Goal: Task Accomplishment & Management: Use online tool/utility

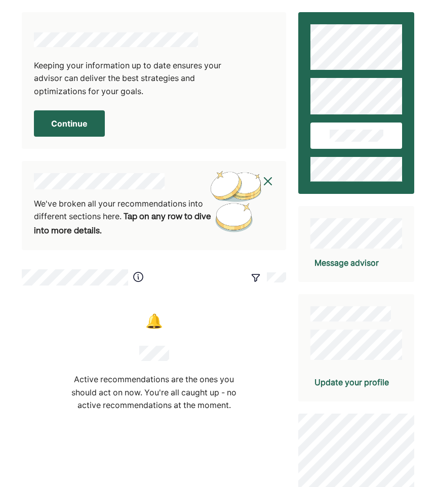
click at [82, 113] on button "Continue" at bounding box center [69, 123] width 71 height 26
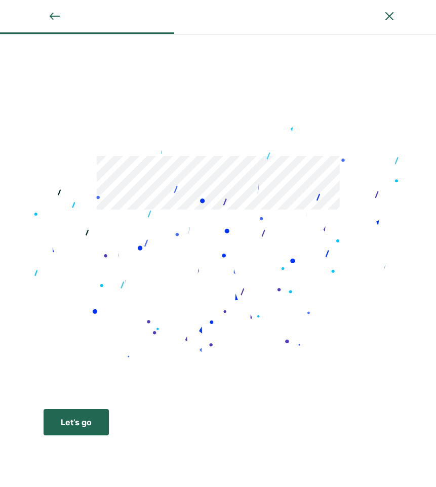
click at [72, 416] on div "Let’s go" at bounding box center [76, 422] width 31 height 12
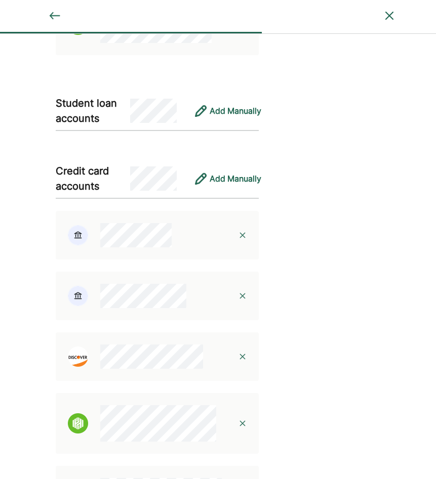
scroll to position [523, 0]
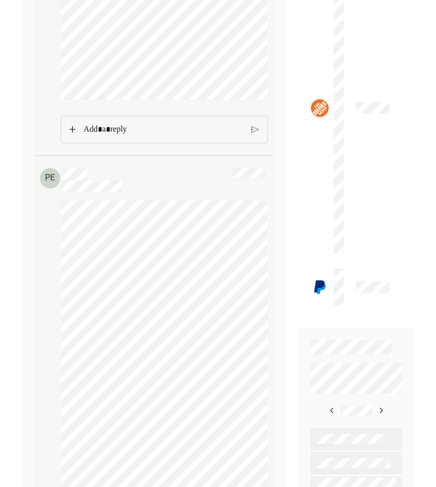
scroll to position [1332, 0]
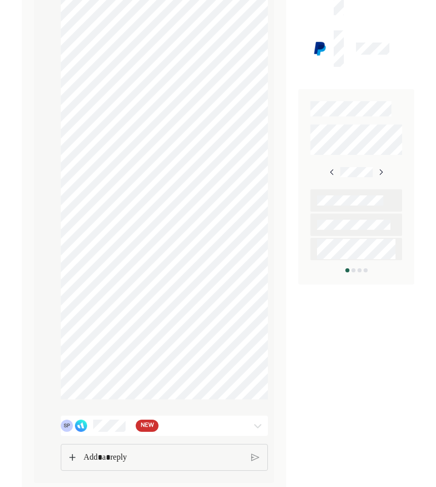
click at [98, 458] on p "Rich Text Editor. Editing area: main" at bounding box center [162, 457] width 159 height 13
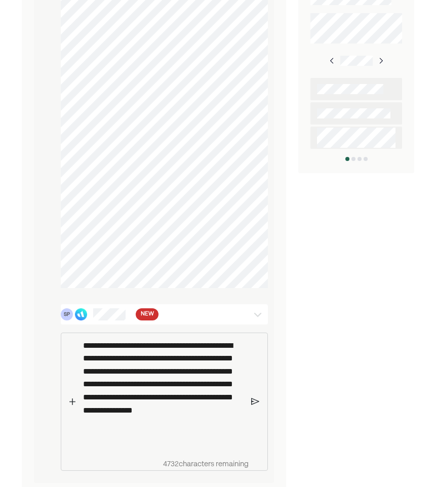
scroll to position [1415, 0]
click at [256, 424] on div "**********" at bounding box center [164, 401] width 207 height 138
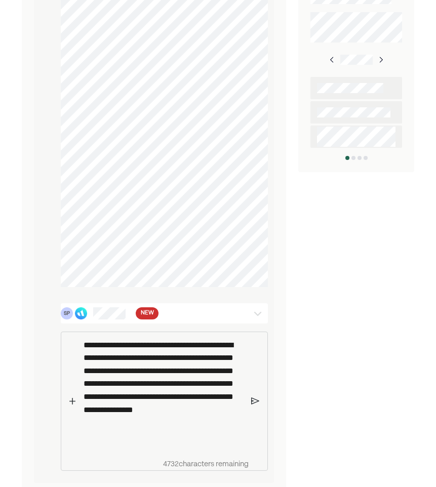
click at [253, 405] on img at bounding box center [255, 400] width 9 height 9
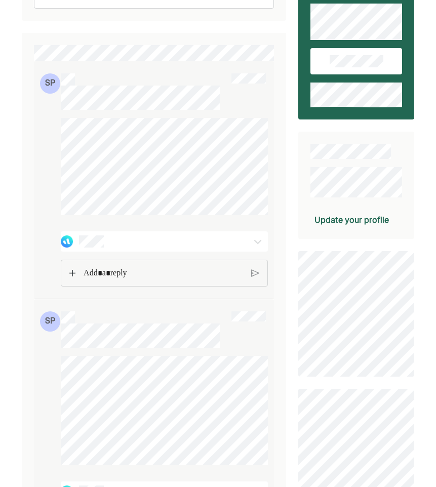
scroll to position [0, 0]
